Goal: Task Accomplishment & Management: Use online tool/utility

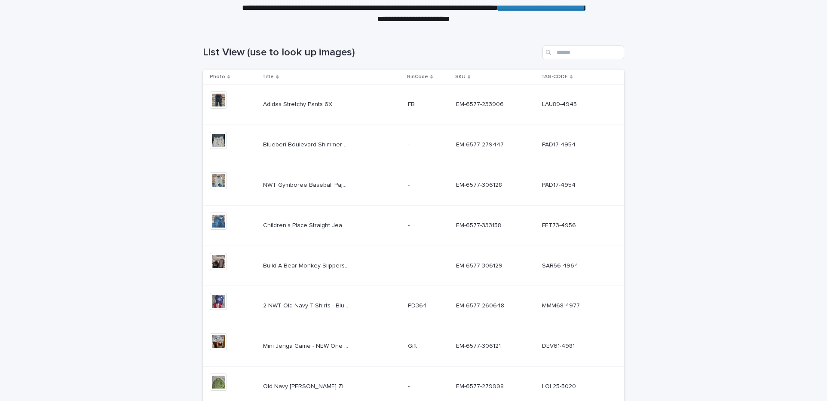
scroll to position [108, 0]
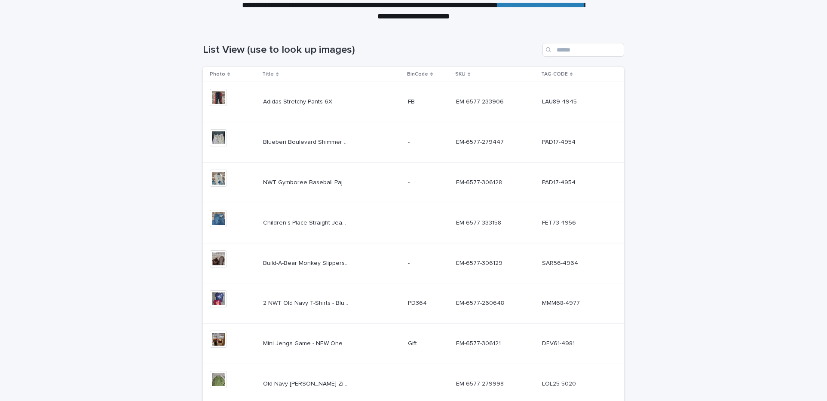
click at [327, 101] on p "Adidas Stretchy Pants 6X" at bounding box center [298, 101] width 71 height 9
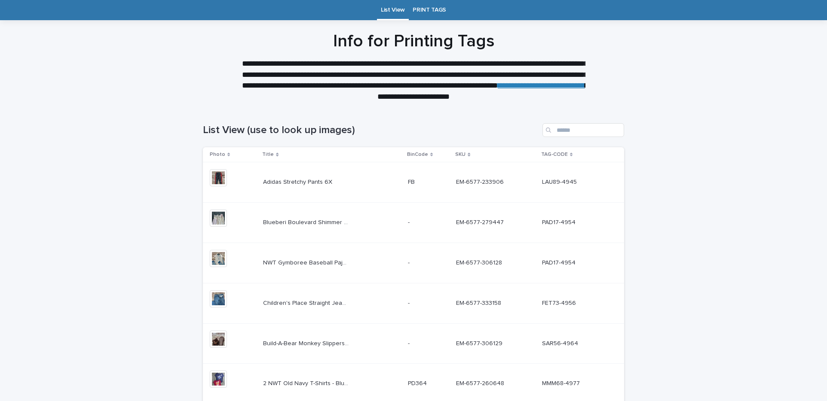
scroll to position [33, 0]
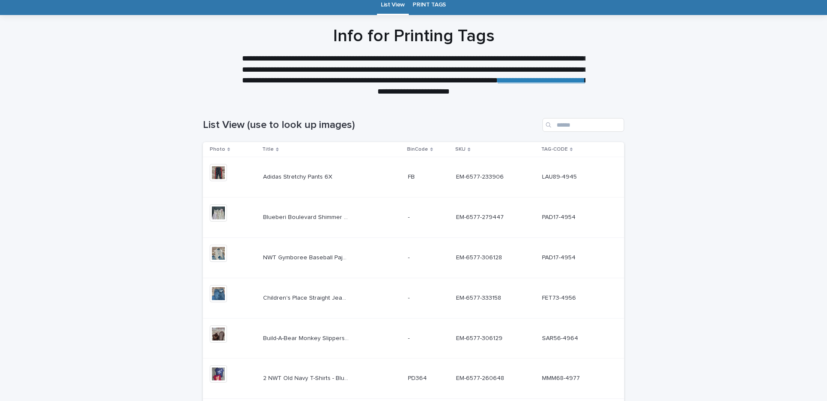
click at [364, 219] on div "Blueberi Boulevard Shimmer Dress and Matching Coat 4T Blueberi Boulevard Shimme…" at bounding box center [332, 218] width 138 height 14
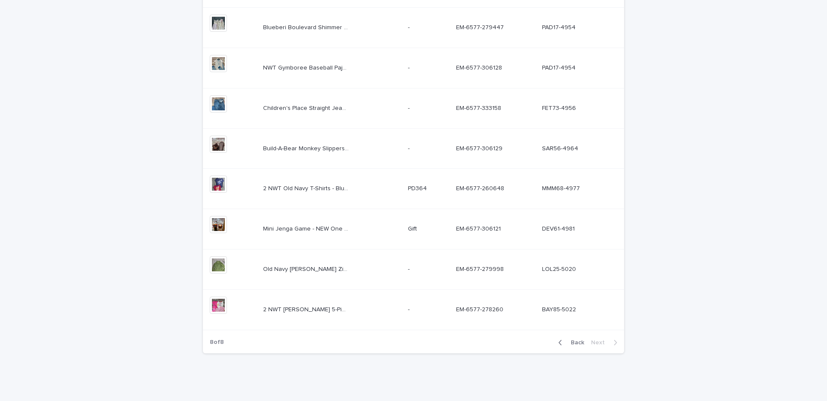
scroll to position [225, 0]
click at [217, 64] on img at bounding box center [218, 61] width 17 height 17
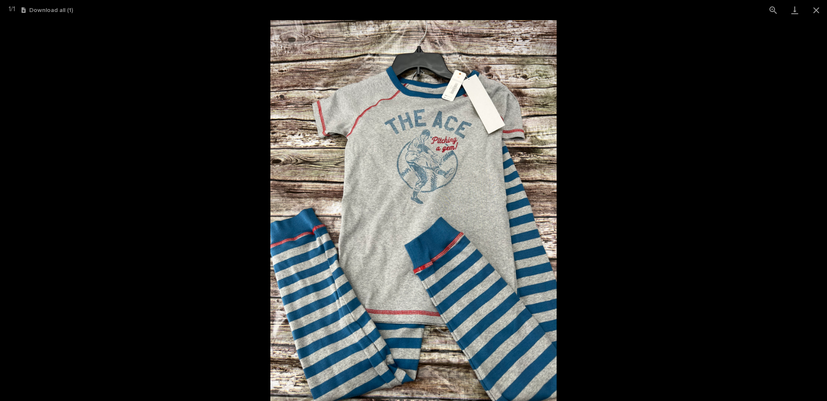
click at [217, 64] on picture at bounding box center [413, 210] width 827 height 381
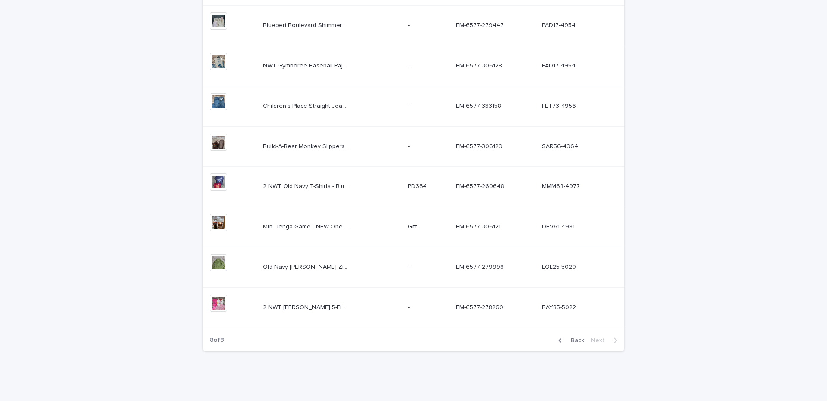
click at [341, 98] on td "Children's Place Straight Jeans, Husky 8 Children's Place Straight Jeans, Husky…" at bounding box center [332, 106] width 144 height 40
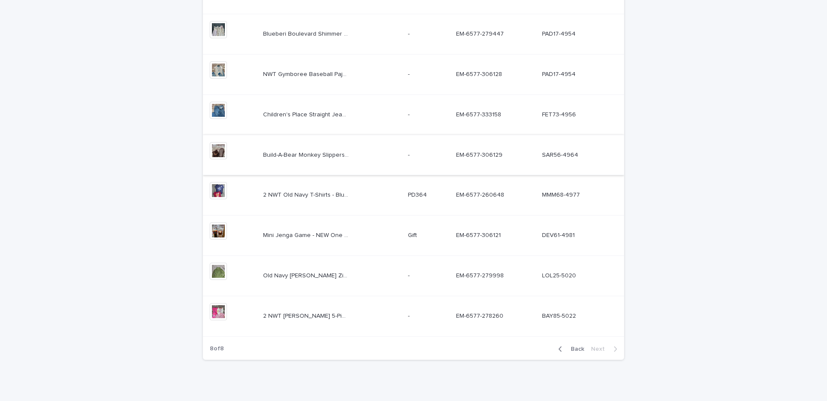
scroll to position [225, 0]
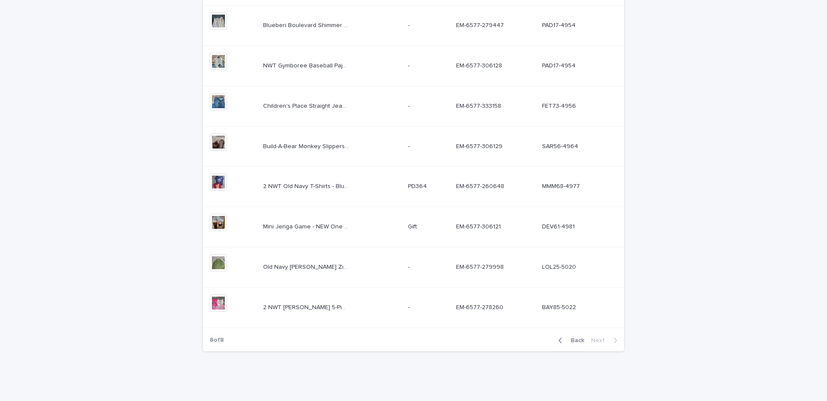
click at [374, 269] on div "Old Navy [PERSON_NAME] Zip-Up Jacket 10 Old Navy [PERSON_NAME] Zip-Up Jacket 10" at bounding box center [332, 267] width 138 height 14
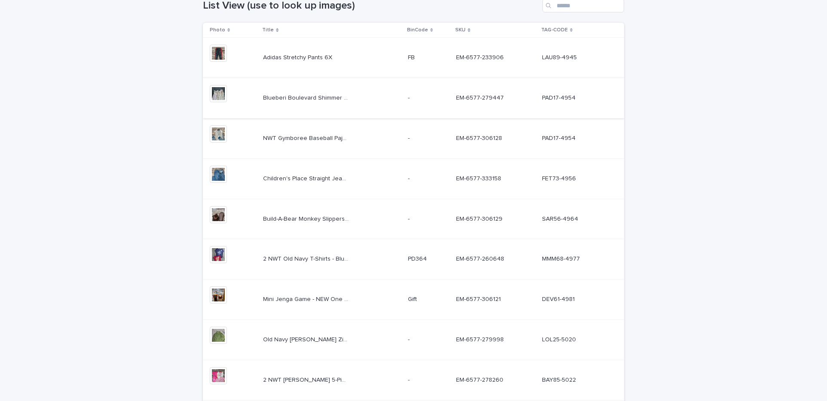
scroll to position [225, 0]
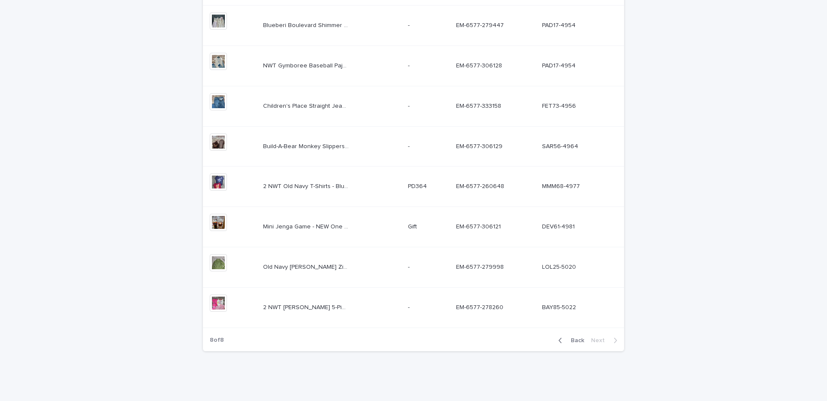
click at [444, 307] on p at bounding box center [429, 307] width 42 height 7
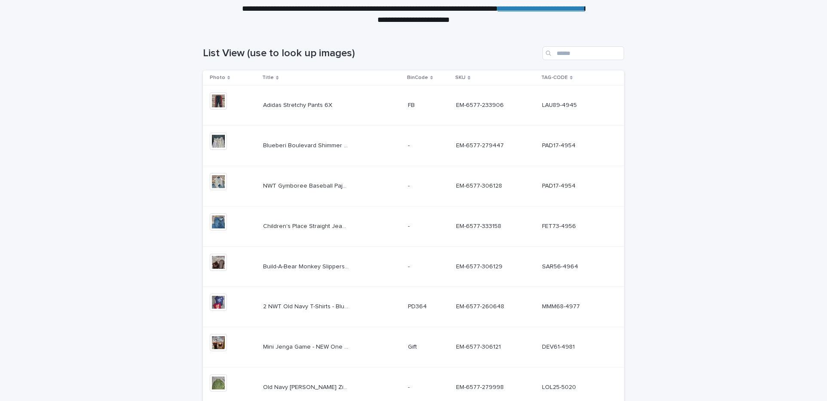
scroll to position [225, 0]
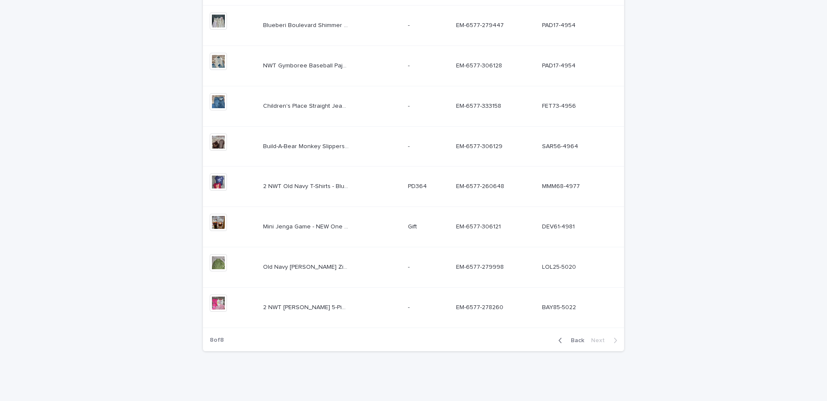
click at [561, 341] on icon "button" at bounding box center [560, 340] width 3 height 5
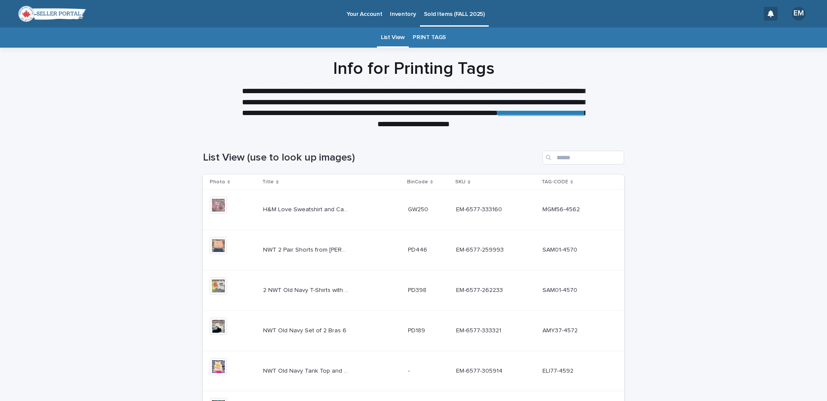
click at [428, 33] on link "PRINT TAGS" at bounding box center [430, 38] width 34 height 20
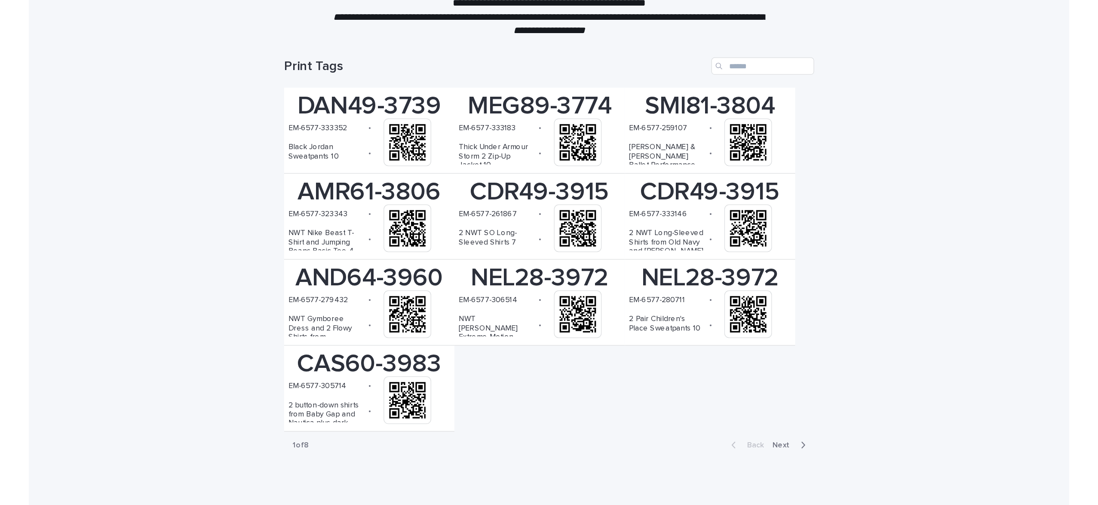
scroll to position [111, 0]
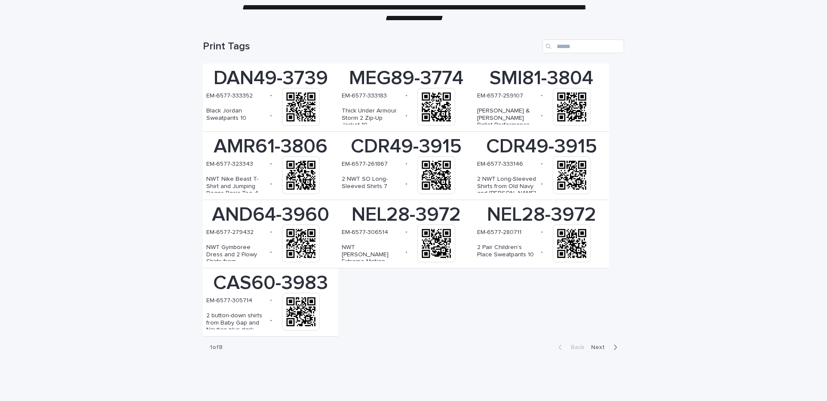
click at [614, 349] on icon "button" at bounding box center [615, 348] width 4 height 8
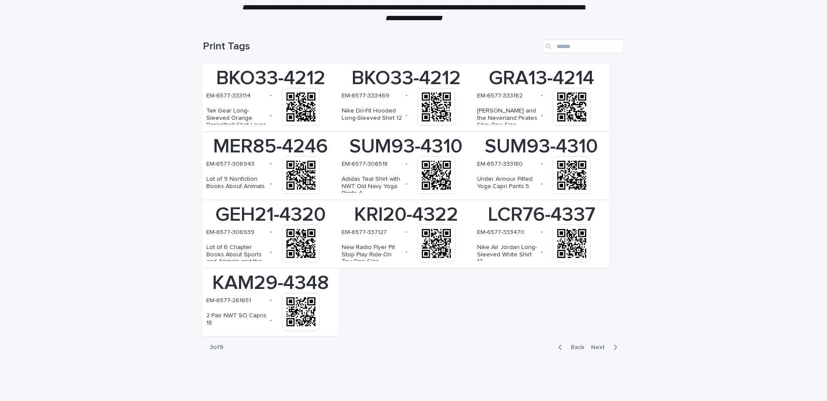
click at [614, 349] on icon "button" at bounding box center [615, 348] width 4 height 8
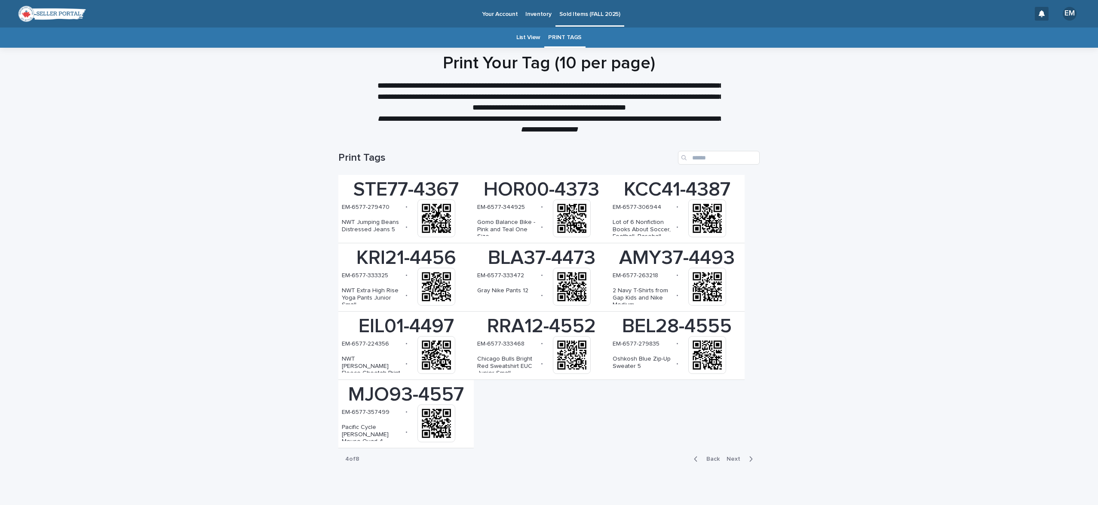
click at [748, 401] on div "button" at bounding box center [748, 459] width 7 height 8
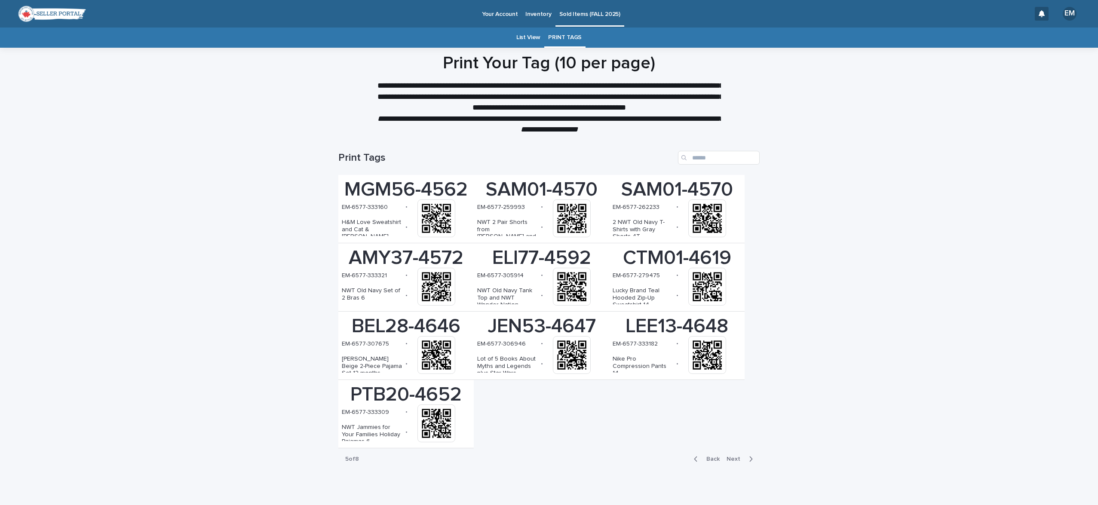
click at [734, 401] on span "Next" at bounding box center [735, 459] width 19 height 6
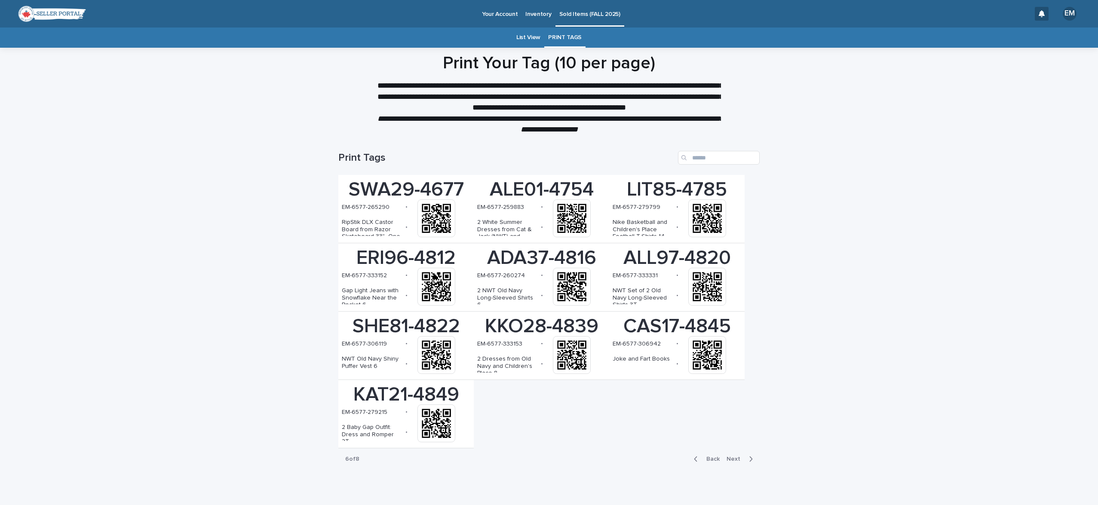
click at [297, 156] on div "Loading... Saving… Loading... Saving… Print Tags SWA29-4677 EM-6577-265290 • Ri…" at bounding box center [549, 323] width 1098 height 379
click at [492, 18] on link "Your Account" at bounding box center [499, 13] width 43 height 27
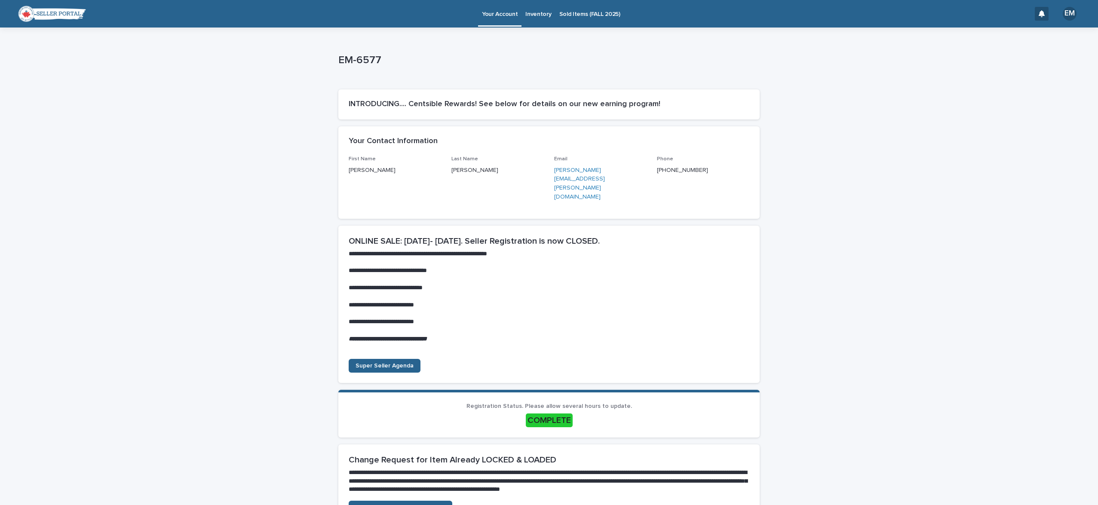
click at [563, 14] on p "Sold Items (FALL 2025)" at bounding box center [589, 9] width 61 height 18
